Goal: Task Accomplishment & Management: Complete application form

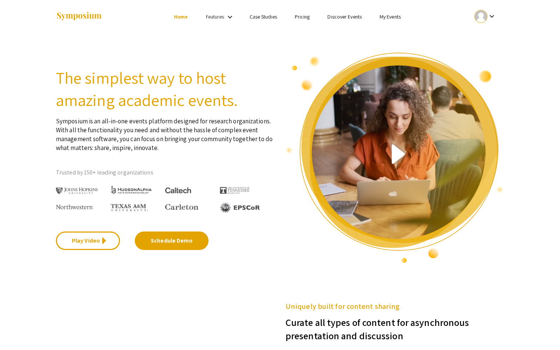
click at [335, 22] on ul "Skip navigation Home Features keyboard_arrow_down Case Studies Pricing Discover…" at bounding box center [280, 16] width 148 height 33
click at [335, 16] on link "Discover Events" at bounding box center [345, 16] width 34 height 7
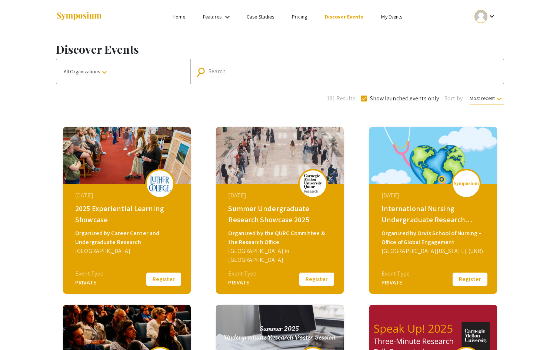
click at [308, 278] on button "Register" at bounding box center [316, 280] width 37 height 16
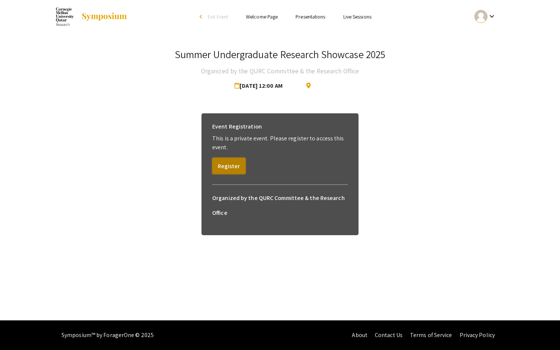
click at [231, 167] on button "Register" at bounding box center [228, 166] width 33 height 16
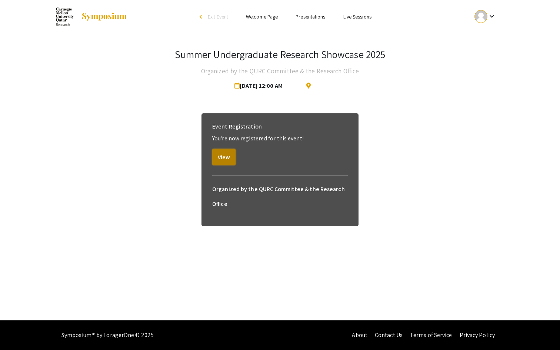
click at [226, 160] on button "View" at bounding box center [223, 157] width 23 height 16
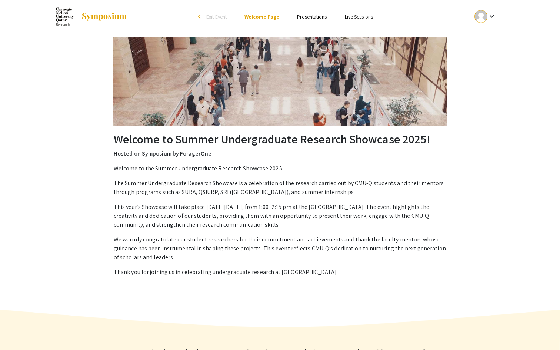
click at [200, 18] on div "arrow_back_ios" at bounding box center [200, 16] width 4 height 4
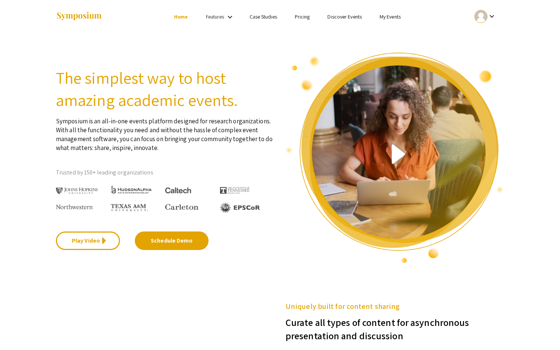
click at [342, 17] on link "Discover Events" at bounding box center [345, 16] width 34 height 7
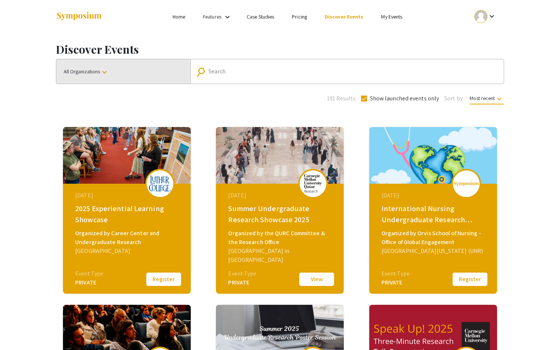
click at [164, 75] on button "All Organizations keyboard_arrow_down" at bounding box center [123, 71] width 134 height 24
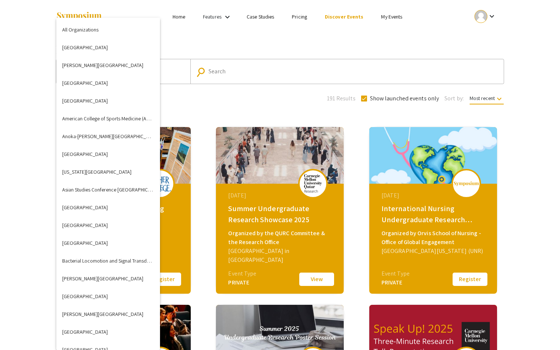
click at [21, 99] on div at bounding box center [280, 175] width 560 height 350
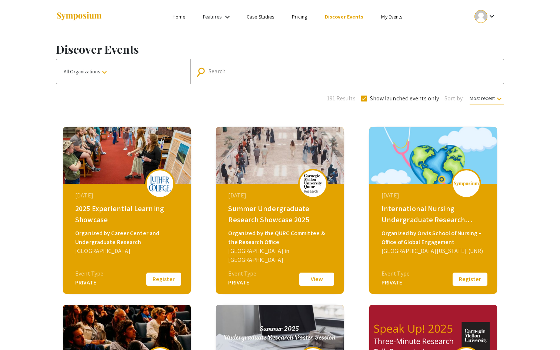
click at [384, 18] on link "My Events" at bounding box center [391, 16] width 21 height 7
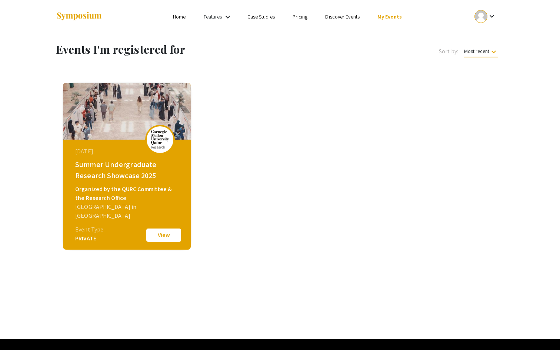
click at [113, 158] on div "August 28, 2025 Summer Undergraduate Research Showcase 2025 Organized by the QU…" at bounding box center [128, 186] width 128 height 93
click at [95, 169] on div "Summer Undergraduate Research Showcase 2025" at bounding box center [127, 170] width 105 height 22
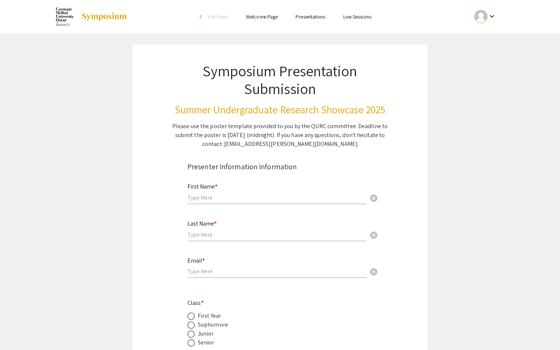
click at [213, 195] on input "text" at bounding box center [277, 198] width 179 height 8
type input "Nour"
click at [215, 233] on input "text" at bounding box center [277, 235] width 179 height 8
type input "Alseaf"
click at [206, 268] on div "Email * cancel" at bounding box center [277, 264] width 179 height 28
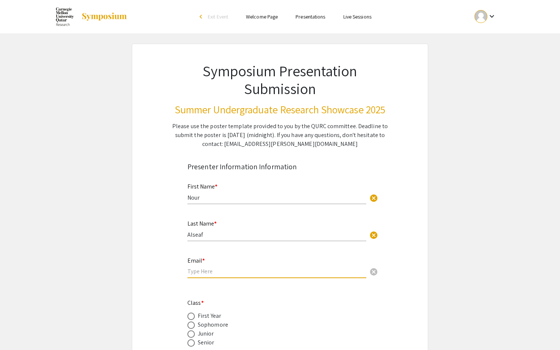
click at [206, 273] on input "email" at bounding box center [277, 272] width 179 height 8
type input "nalseaf@"
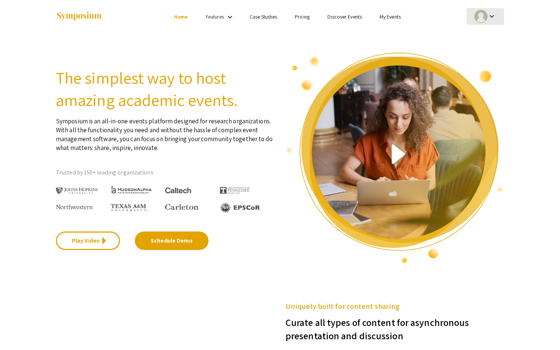
click at [490, 13] on mat-icon "keyboard_arrow_down" at bounding box center [492, 16] width 9 height 9
click at [494, 69] on button "Sign out" at bounding box center [490, 72] width 46 height 18
click at [488, 17] on link "Sign Up" at bounding box center [487, 16] width 16 height 7
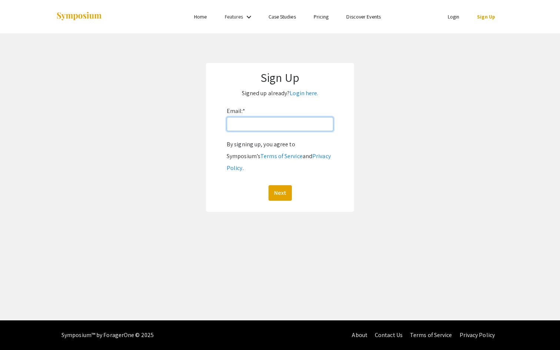
click at [246, 126] on input "Email: *" at bounding box center [280, 124] width 107 height 14
click at [260, 123] on input "[EMAIL_ADDRESS][PERSON_NAME][DOMAIN_NAME]" at bounding box center [280, 124] width 107 height 14
type input "nalseaf@qatar.cmu.edu"
click at [284, 185] on button "Next" at bounding box center [280, 193] width 23 height 16
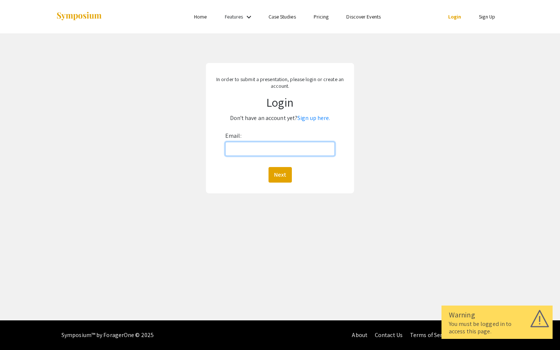
click at [249, 148] on input "Email:" at bounding box center [280, 149] width 110 height 14
type input "nalseaf@andrew.cmu.edu"
click at [281, 175] on button "Next" at bounding box center [280, 175] width 23 height 16
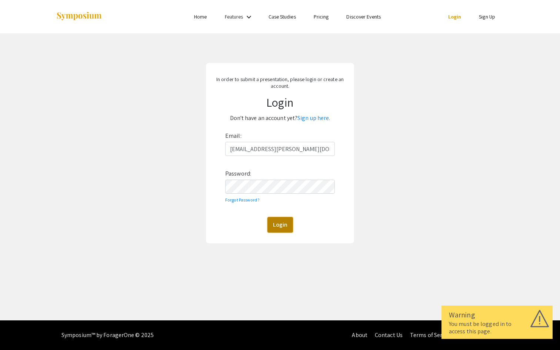
click at [286, 223] on button "Login" at bounding box center [281, 225] width 26 height 16
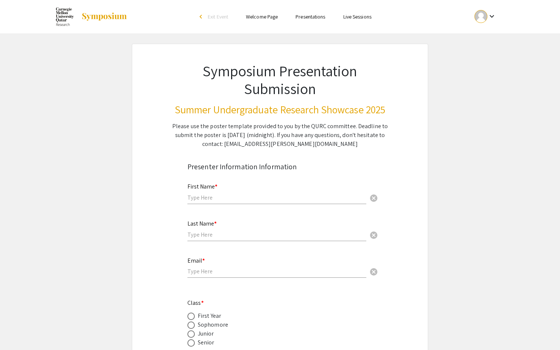
click at [236, 193] on div "First Name * cancel" at bounding box center [277, 190] width 179 height 28
click at [235, 201] on input "text" at bounding box center [277, 198] width 179 height 8
type input "Nour"
click at [234, 229] on div "Last Name * cancel" at bounding box center [277, 227] width 179 height 28
click at [234, 235] on input "text" at bounding box center [277, 235] width 179 height 8
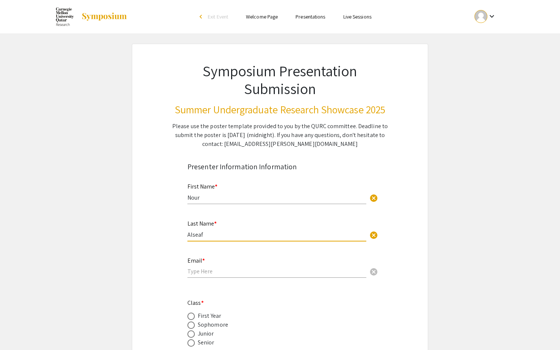
type input "Alseaf"
click at [229, 274] on input "email" at bounding box center [277, 272] width 179 height 8
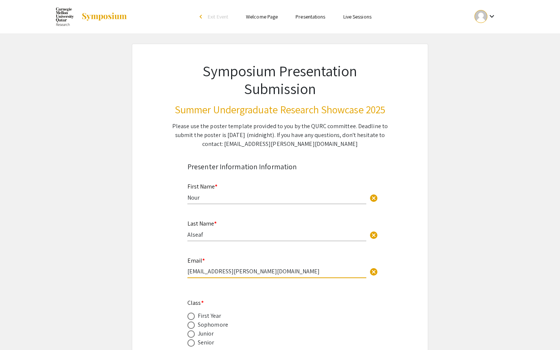
type input "[EMAIL_ADDRESS][PERSON_NAME][DOMAIN_NAME]"
click at [206, 343] on div "Senior" at bounding box center [206, 342] width 17 height 9
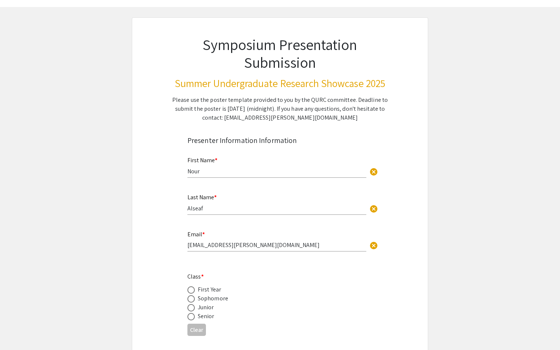
scroll to position [34, 0]
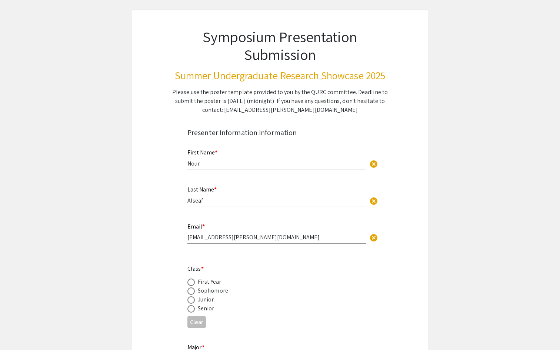
click at [193, 311] on span at bounding box center [191, 308] width 7 height 7
click at [193, 311] on input "radio" at bounding box center [191, 308] width 7 height 7
radio input "true"
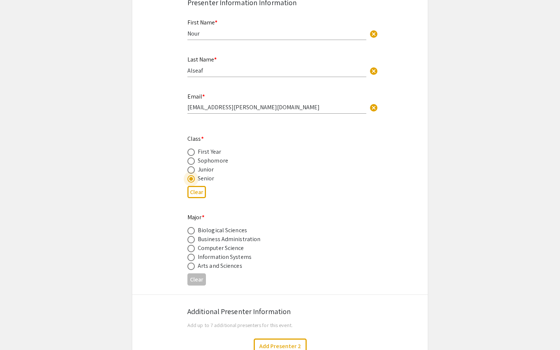
scroll to position [173, 0]
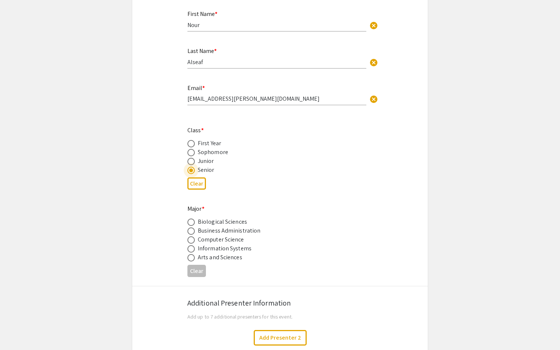
click at [190, 250] on span at bounding box center [191, 248] width 7 height 7
click at [190, 250] on input "radio" at bounding box center [191, 248] width 7 height 7
radio input "true"
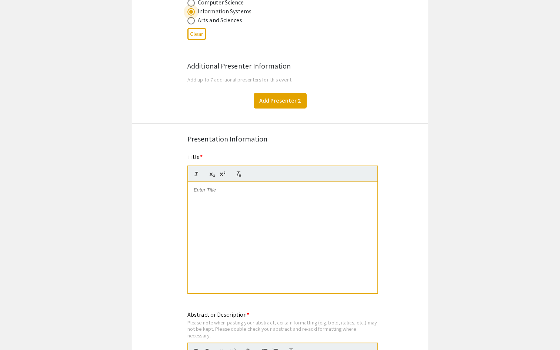
scroll to position [412, 0]
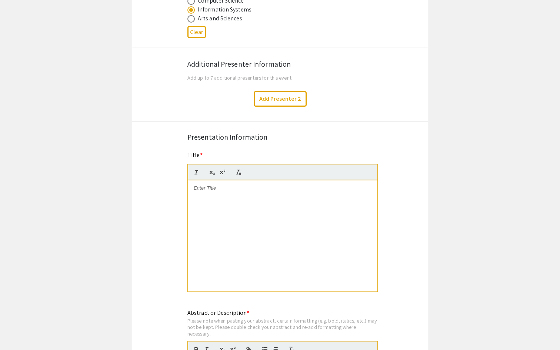
click at [214, 194] on div at bounding box center [282, 236] width 189 height 111
click at [239, 191] on p at bounding box center [283, 188] width 178 height 7
click at [212, 193] on span "Collective Nostalgia and Radicalization" at bounding box center [271, 191] width 155 height 12
drag, startPoint x: 203, startPoint y: 196, endPoint x: 193, endPoint y: 183, distance: 16.1
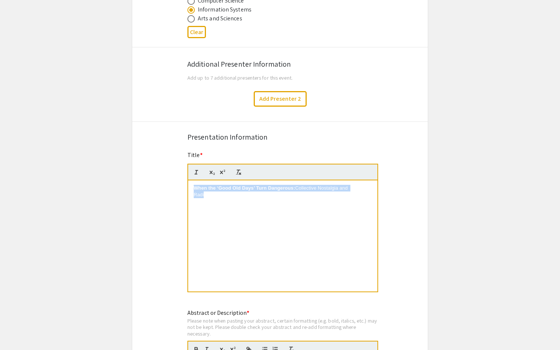
click at [193, 183] on div "When the ‘Good Old Days’ Turn Dangerous: Collective Nostalgia and Radicalization" at bounding box center [282, 236] width 189 height 111
click at [218, 205] on div "When the ‘Good Old Days’ Turn Dangerous: Collective Nostalgia and Radicalization" at bounding box center [282, 236] width 189 height 111
drag, startPoint x: 192, startPoint y: 188, endPoint x: 252, endPoint y: 308, distance: 134.6
click at [252, 308] on div "Symposium Presentation Submission Summer Undergraduate Research Showcase 2025 P…" at bounding box center [280, 229] width 297 height 1195
click at [237, 206] on div "When the ‘Good Old Days’ Turn Dangerous: Collective Nostalgia and Radicalization" at bounding box center [282, 236] width 189 height 111
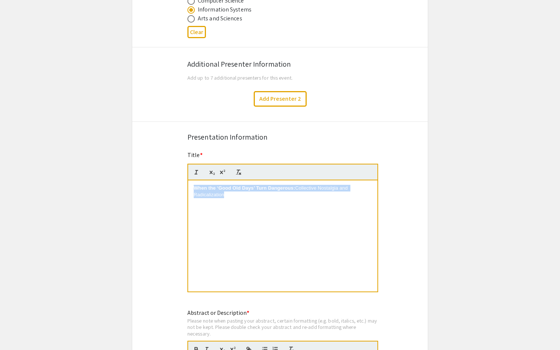
drag, startPoint x: 237, startPoint y: 241, endPoint x: 186, endPoint y: 165, distance: 92.1
click at [186, 165] on div "Title * When the ‘Good Old Days’ Turn Dangerous: Collective Nostalgia and Radic…" at bounding box center [280, 227] width 196 height 152
click at [260, 225] on div "When the ‘Good Old Days’ Turn Dangerous: Collective Nostalgia and Radicalization" at bounding box center [282, 236] width 189 height 111
drag, startPoint x: 260, startPoint y: 225, endPoint x: 181, endPoint y: 175, distance: 93.8
click at [180, 175] on div "Symposium Presentation Submission Summer Undergraduate Research Showcase 2025 P…" at bounding box center [280, 229] width 297 height 1195
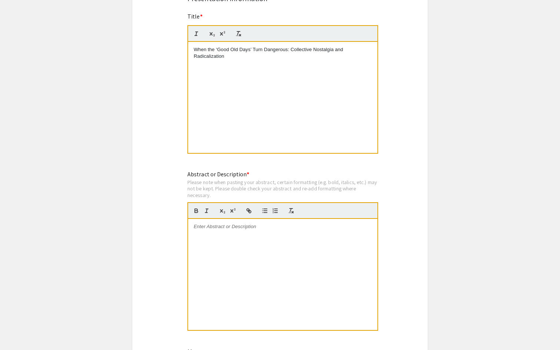
scroll to position [546, 0]
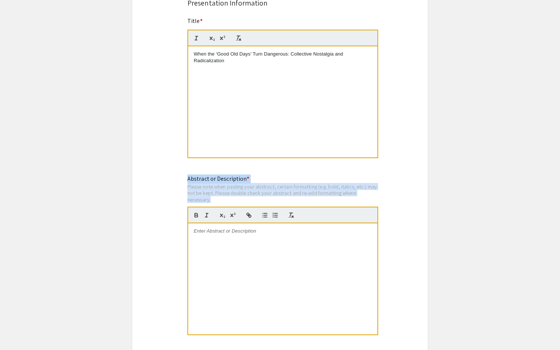
drag, startPoint x: 188, startPoint y: 180, endPoint x: 218, endPoint y: 203, distance: 37.8
click at [218, 203] on div "Abstract or Description * Please note when pasting your abstract, certain forma…" at bounding box center [283, 260] width 191 height 170
copy div "Abstract or Description * Please note when pasting your abstract, certain forma…"
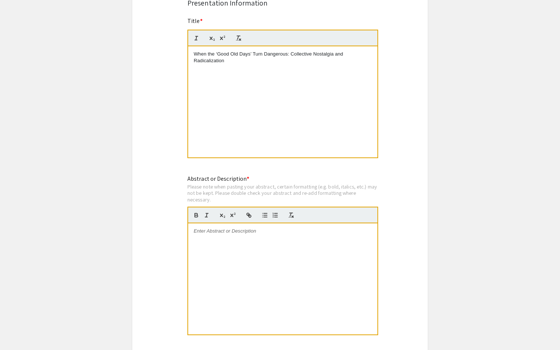
click at [231, 255] on div at bounding box center [282, 279] width 189 height 111
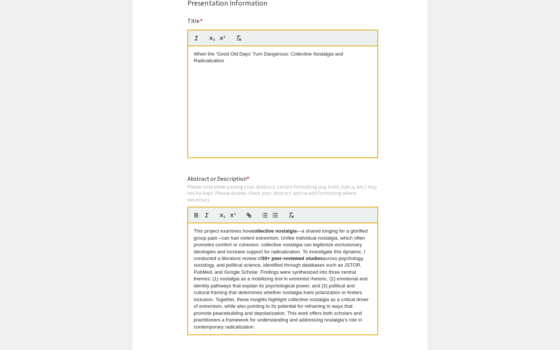
scroll to position [0, 0]
click at [302, 234] on p "This project examines how collective nostalgia —a shared longing for a glorifie…" at bounding box center [283, 279] width 178 height 103
click at [221, 239] on p "This project examines how collective nostalgia ( a shared longing for a glorifi…" at bounding box center [283, 279] width 178 height 103
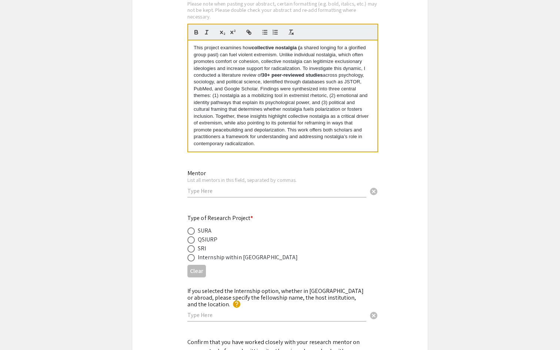
scroll to position [735, 0]
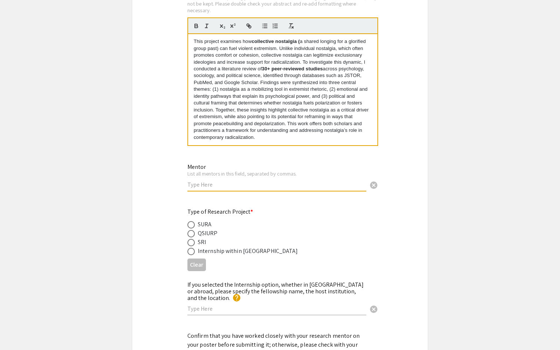
click at [228, 187] on input "text" at bounding box center [277, 185] width 179 height 8
type input "[PERSON_NAME]"
click at [195, 225] on label at bounding box center [193, 224] width 10 height 7
click at [195, 225] on input "radio" at bounding box center [191, 224] width 7 height 7
radio input "true"
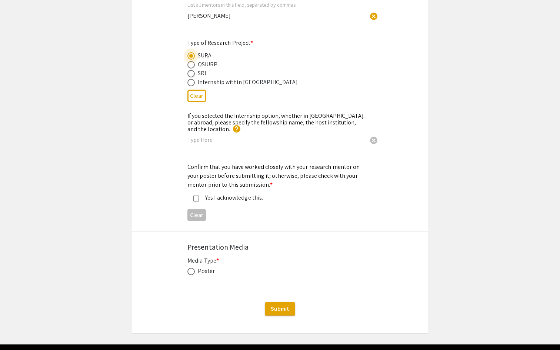
scroll to position [915, 0]
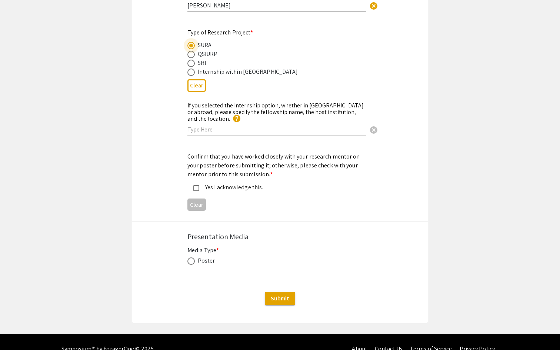
click at [195, 185] on mat-pseudo-checkbox at bounding box center [196, 188] width 6 height 6
click at [192, 259] on span at bounding box center [191, 261] width 7 height 7
click at [192, 259] on input "radio" at bounding box center [191, 261] width 7 height 7
radio input "true"
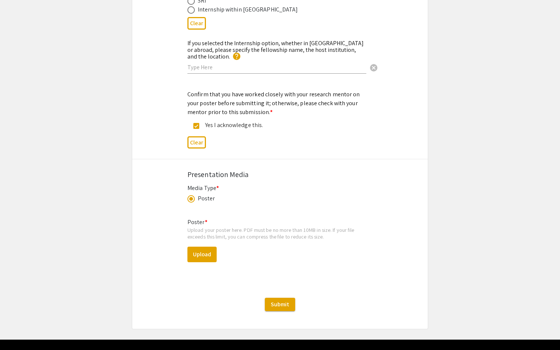
scroll to position [991, 0]
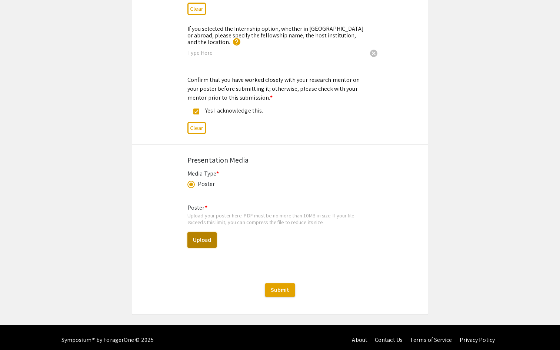
click at [202, 237] on button "Upload" at bounding box center [202, 240] width 29 height 16
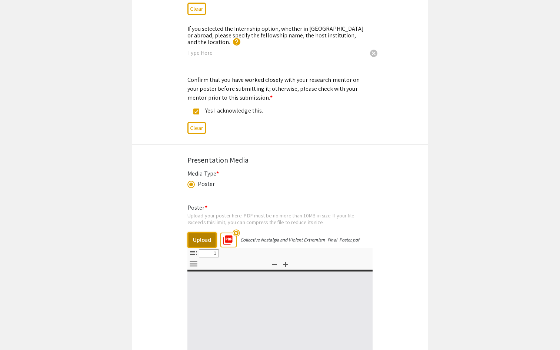
select select "custom"
type input "0"
select select "custom"
type input "1"
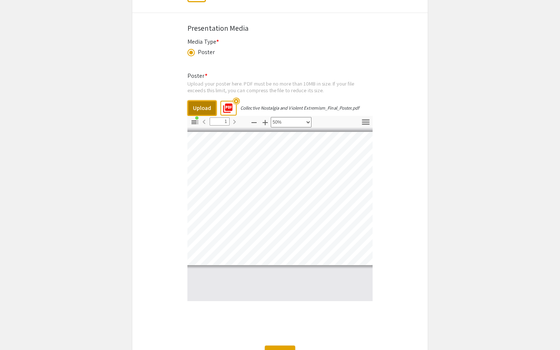
scroll to position [0, 0]
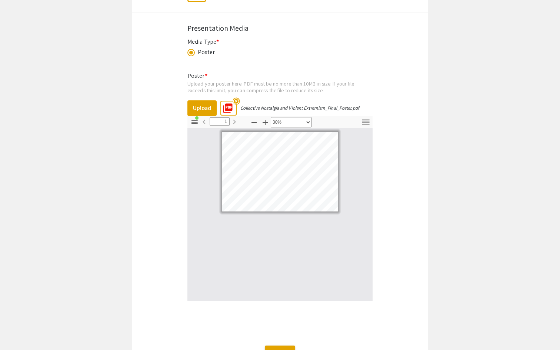
select select "custom"
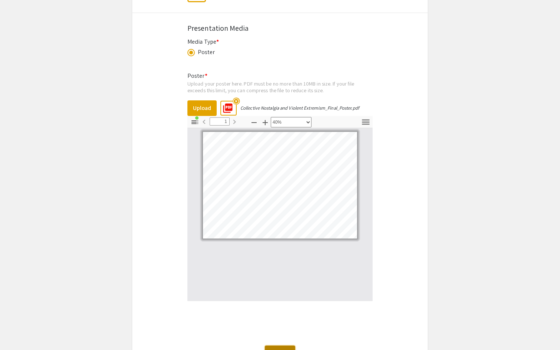
click at [291, 347] on button "Submit" at bounding box center [280, 352] width 30 height 13
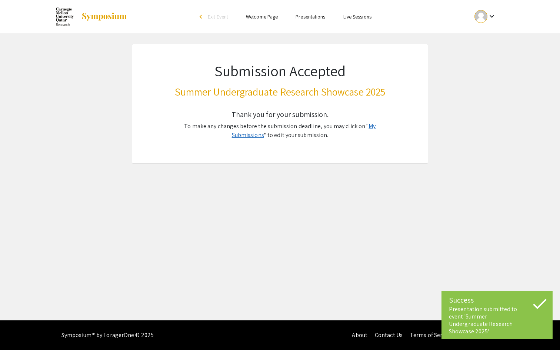
click at [373, 127] on link "My Submissions" at bounding box center [304, 130] width 144 height 17
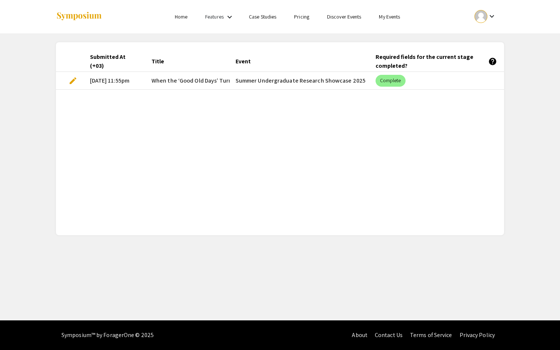
click at [75, 79] on span "edit" at bounding box center [73, 80] width 9 height 9
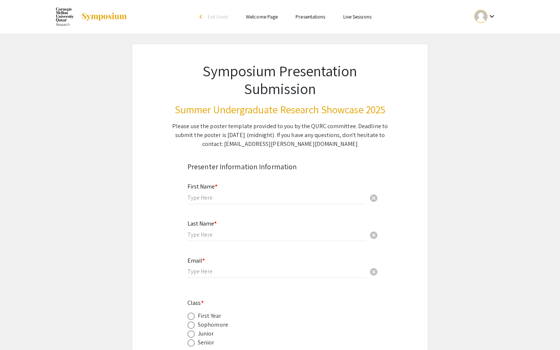
type input "Nour"
type input "Alseaf"
type input "[EMAIL_ADDRESS][PERSON_NAME][DOMAIN_NAME]"
radio input "true"
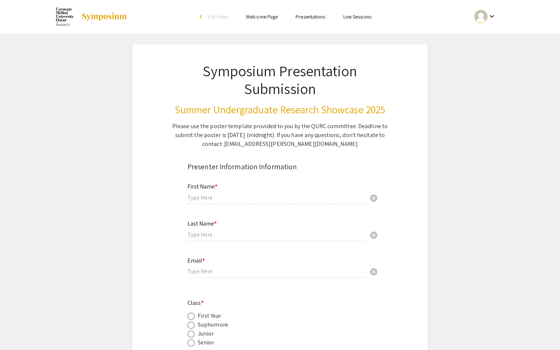
type input "[PERSON_NAME]"
radio input "true"
select select "custom"
type input "0"
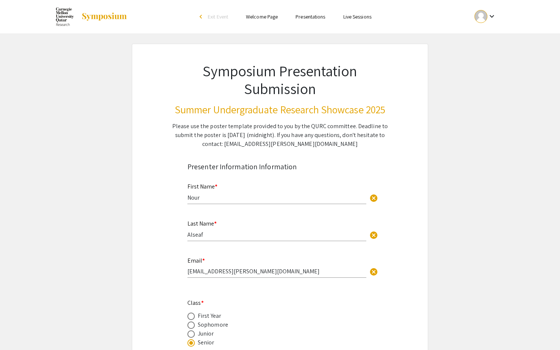
select select "custom"
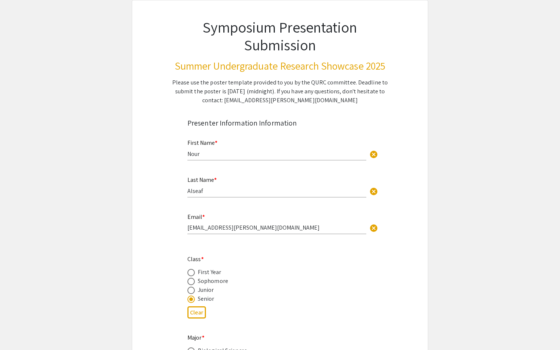
type input "1"
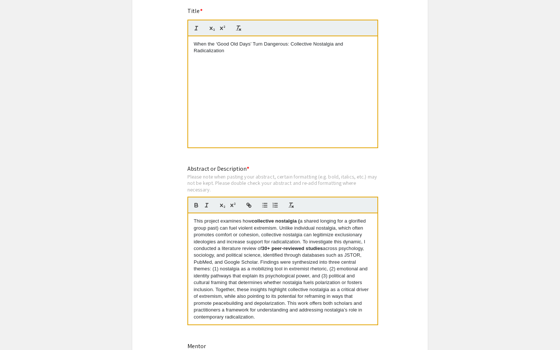
scroll to position [557, 0]
click at [239, 248] on p "This project examines how collective nostalgia ( a shared longing for a glorifi…" at bounding box center [283, 268] width 178 height 103
drag, startPoint x: 265, startPoint y: 319, endPoint x: 151, endPoint y: 204, distance: 162.0
click at [151, 204] on div "Symposium Presentation Submission Summer Undergraduate Research Showcase 2025 P…" at bounding box center [280, 215] width 297 height 1457
click at [237, 282] on p "This project examines how collective nostalgia ( a shared longing for a glorifi…" at bounding box center [283, 268] width 178 height 103
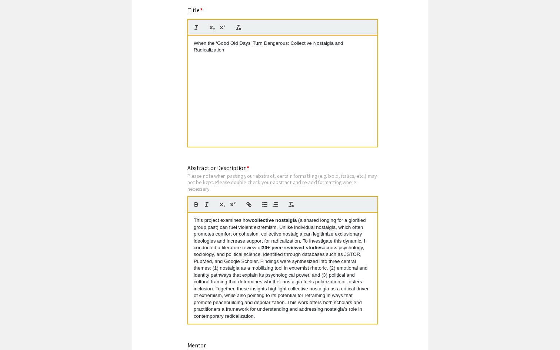
scroll to position [0, 0]
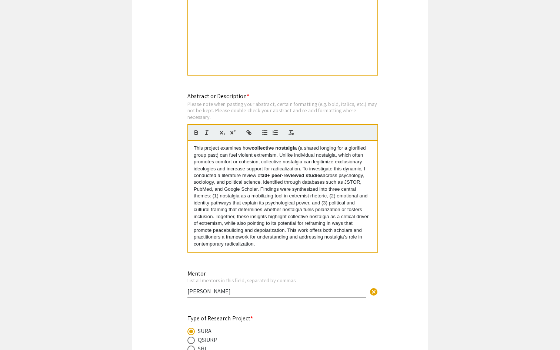
drag, startPoint x: 214, startPoint y: 280, endPoint x: 315, endPoint y: 350, distance: 122.9
click at [315, 350] on div "Symposium Presentation Submission Summer Undergraduate Research Showcase 2025 P…" at bounding box center [280, 143] width 297 height 1457
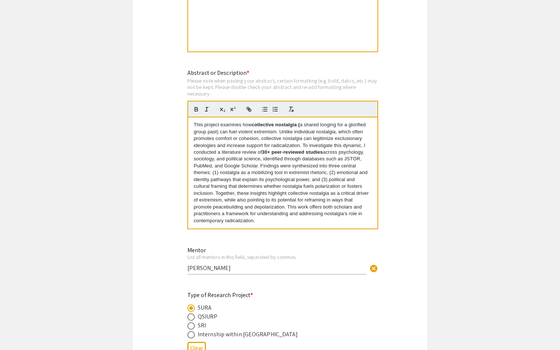
click at [287, 156] on p "This project examines how collective nostalgia ( a shared longing for a glorifi…" at bounding box center [283, 173] width 178 height 103
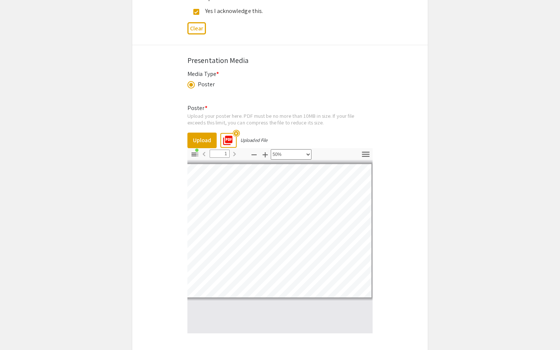
scroll to position [0, 12]
click at [196, 152] on icon "button" at bounding box center [195, 154] width 9 height 9
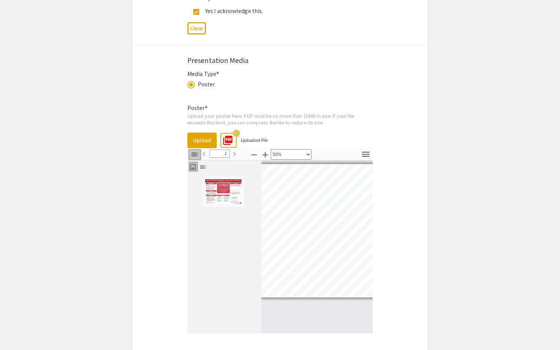
click at [196, 152] on icon "button" at bounding box center [195, 154] width 9 height 9
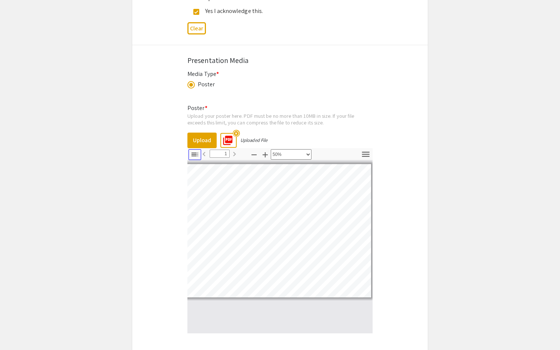
click at [196, 152] on icon "button" at bounding box center [195, 154] width 9 height 9
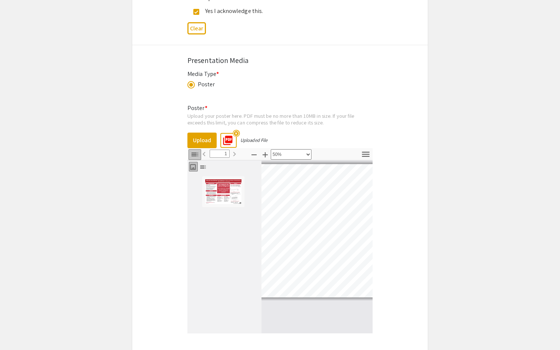
click at [196, 152] on icon "button" at bounding box center [195, 154] width 9 height 9
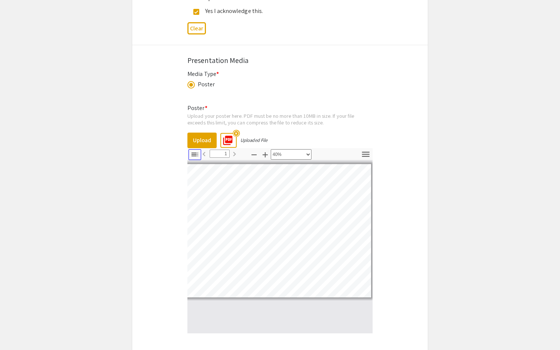
scroll to position [0, 0]
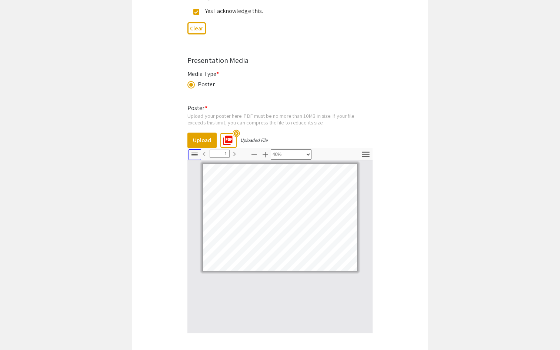
select select "custom"
